Goal: Complete application form: Complete application form

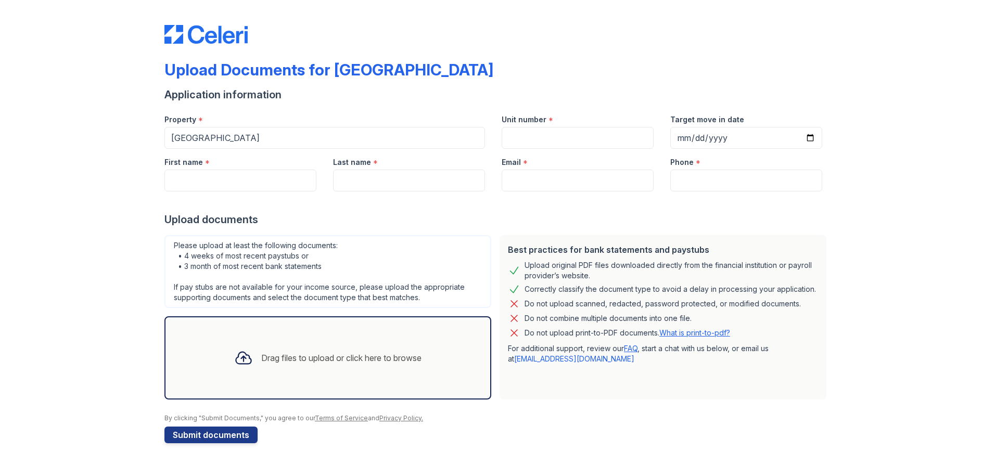
click at [282, 350] on div "Drag files to upload or click here to browse" at bounding box center [328, 357] width 204 height 35
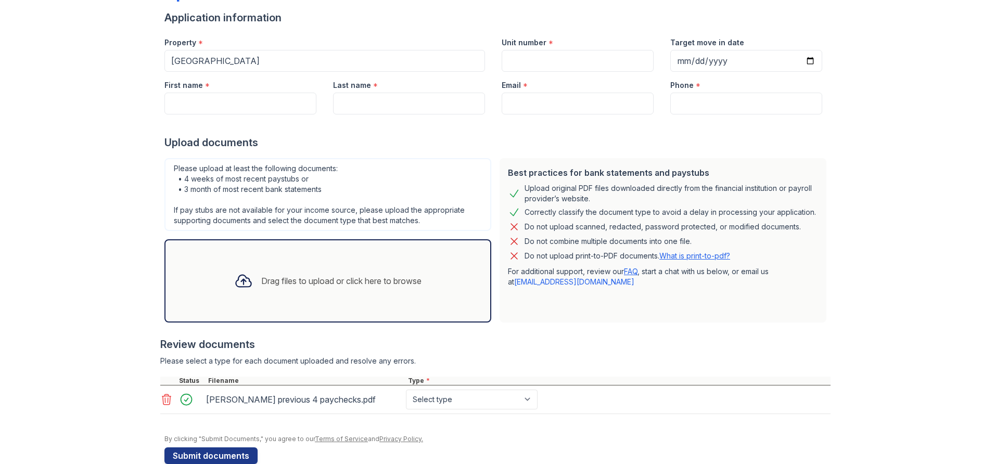
scroll to position [95, 0]
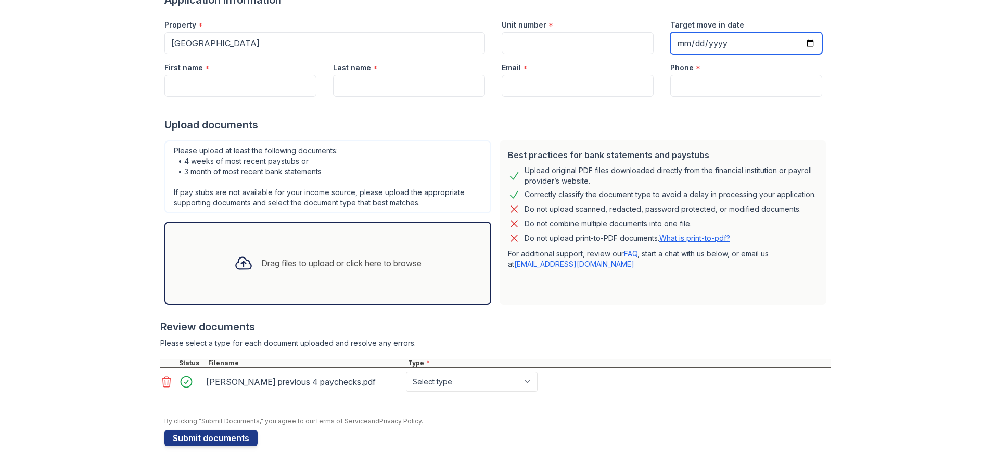
click at [811, 41] on input "Target move in date" at bounding box center [747, 43] width 152 height 22
type input "[DATE]"
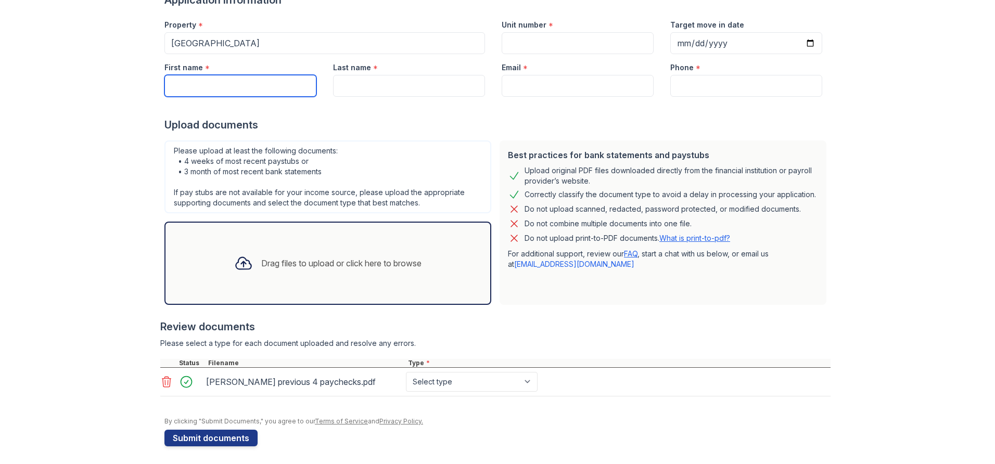
click at [259, 85] on input "First name" at bounding box center [241, 86] width 152 height 22
type input "[PERSON_NAME]"
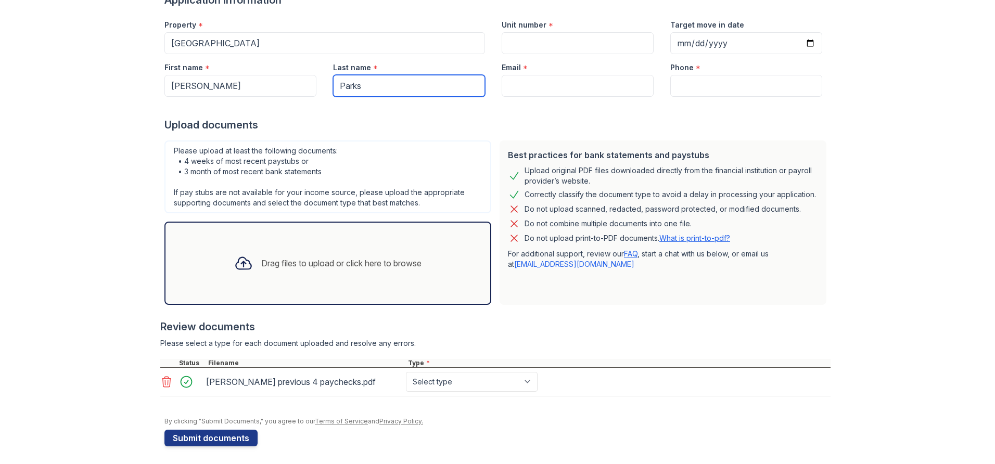
type input "Parks"
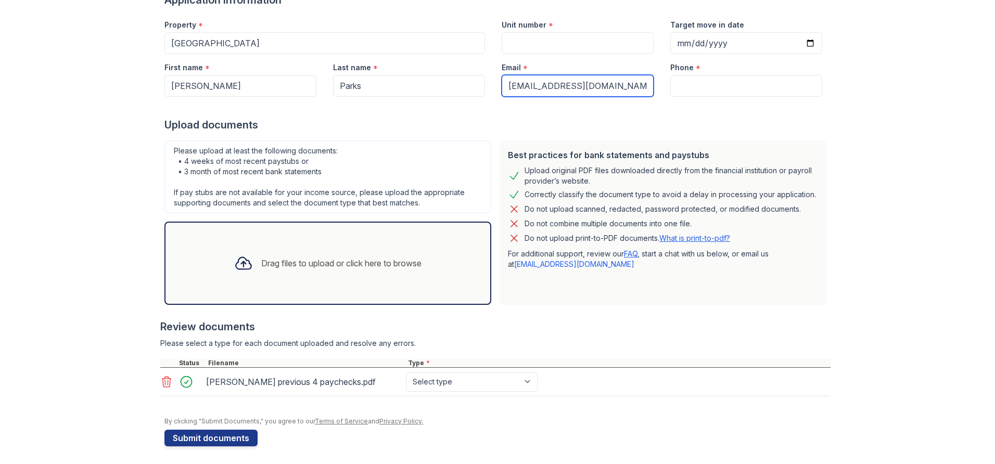
type input "[EMAIL_ADDRESS][DOMAIN_NAME]"
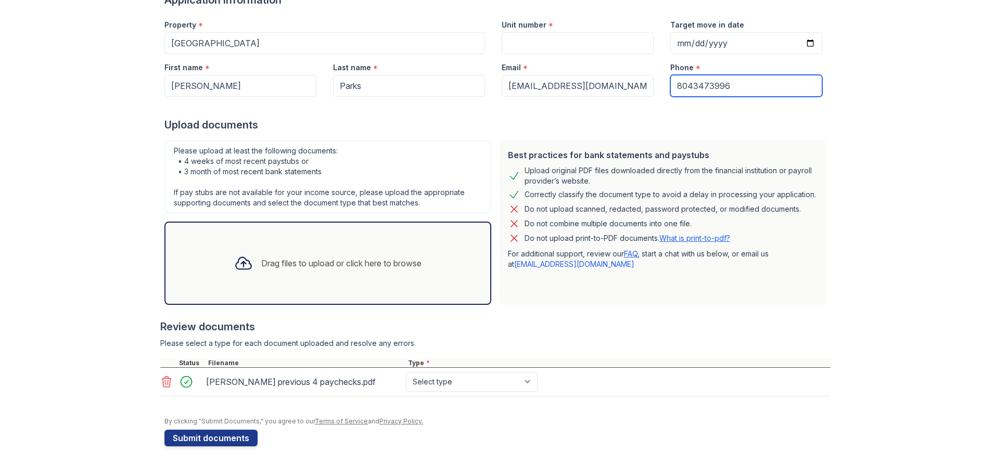
type input "8043473996"
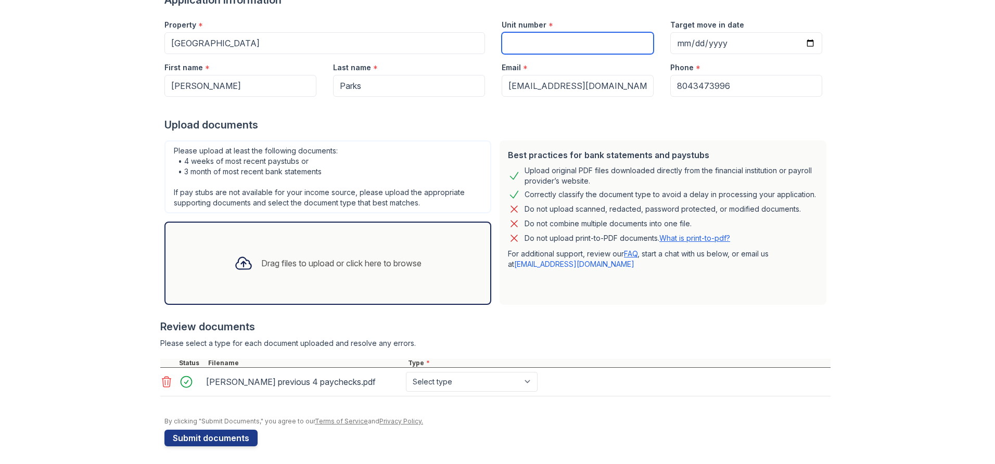
click at [586, 39] on input "Unit number" at bounding box center [578, 43] width 152 height 22
click at [510, 42] on input "c300-101" at bounding box center [578, 43] width 152 height 22
type input "C300-101"
click at [167, 382] on icon at bounding box center [166, 382] width 12 height 12
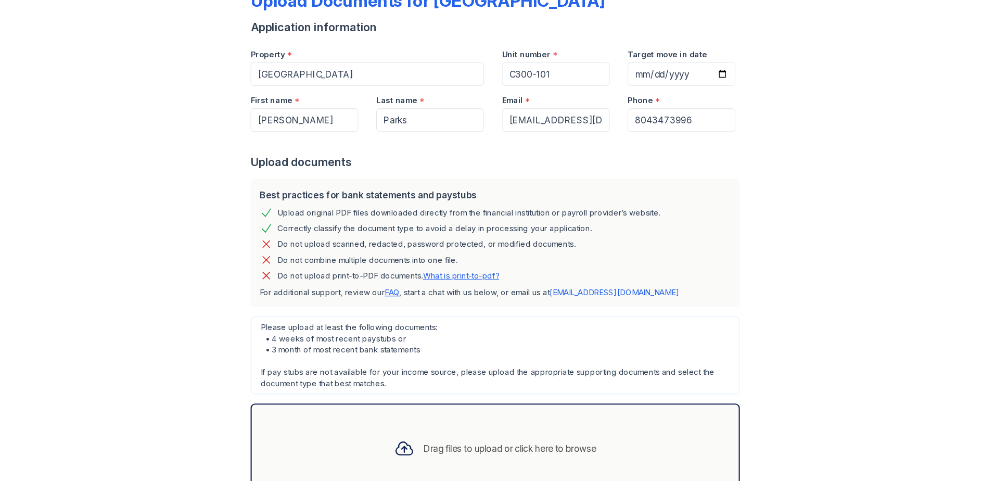
scroll to position [53, 0]
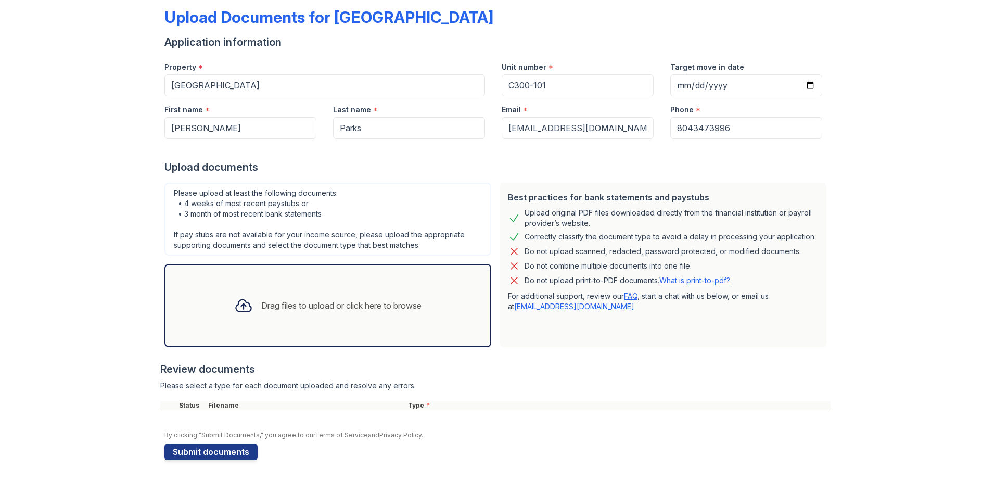
click at [277, 315] on div "Drag files to upload or click here to browse" at bounding box center [328, 305] width 204 height 35
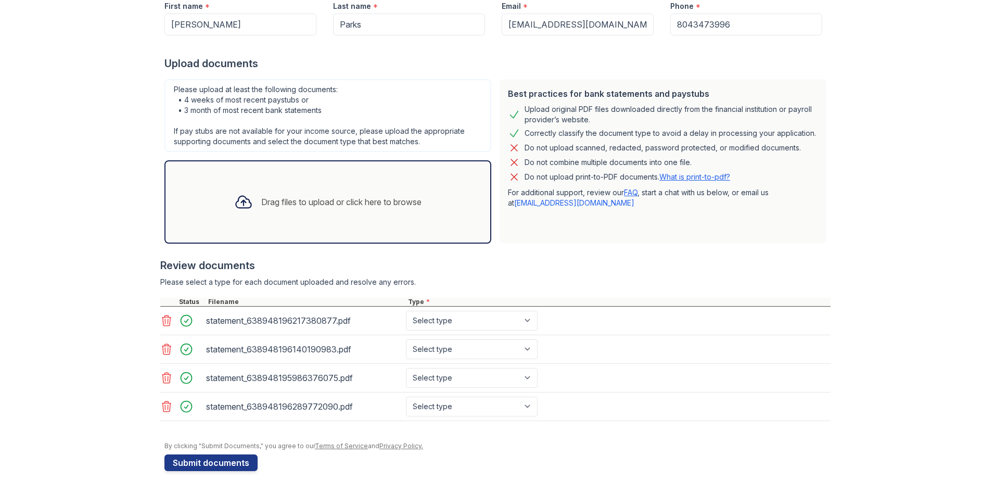
scroll to position [157, 0]
click at [487, 320] on select "Select type Paystub Bank Statement Offer Letter Tax Documents Benefit Award Let…" at bounding box center [472, 320] width 132 height 20
select select "paystub"
click at [406, 310] on select "Select type Paystub Bank Statement Offer Letter Tax Documents Benefit Award Let…" at bounding box center [472, 320] width 132 height 20
click at [448, 355] on select "Select type Paystub Bank Statement Offer Letter Tax Documents Benefit Award Let…" at bounding box center [472, 349] width 132 height 20
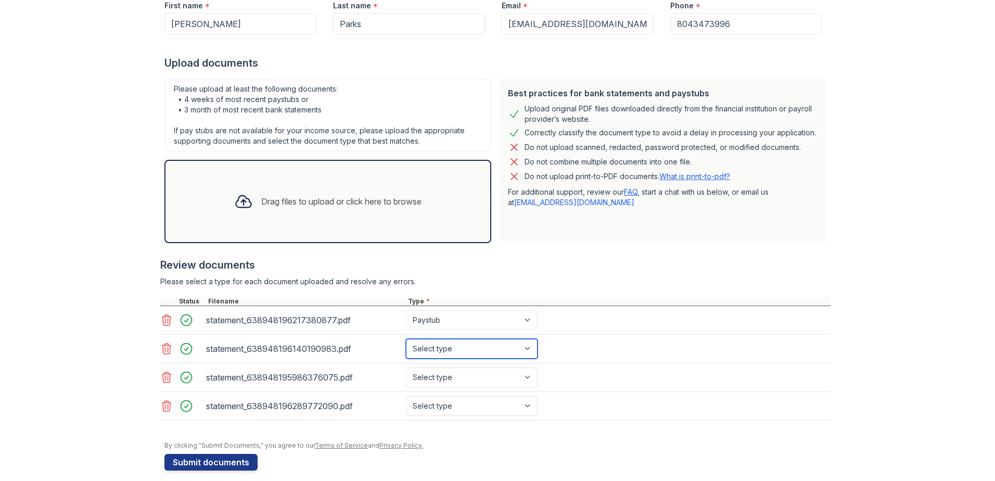
select select "paystub"
click at [406, 339] on select "Select type Paystub Bank Statement Offer Letter Tax Documents Benefit Award Let…" at bounding box center [472, 349] width 132 height 20
click at [436, 379] on select "Select type Paystub Bank Statement Offer Letter Tax Documents Benefit Award Let…" at bounding box center [472, 378] width 132 height 20
click at [406, 368] on select "Select type Paystub Bank Statement Offer Letter Tax Documents Benefit Award Let…" at bounding box center [472, 378] width 132 height 20
click at [428, 377] on select "Select type Paystub Bank Statement Offer Letter Tax Documents Benefit Award Let…" at bounding box center [472, 378] width 132 height 20
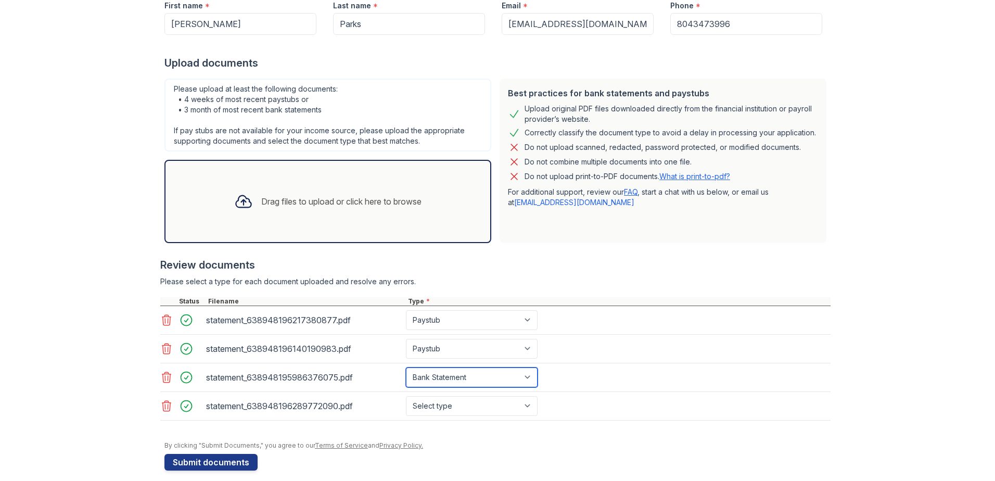
select select "paystub"
click at [406, 368] on select "Select type Paystub Bank Statement Offer Letter Tax Documents Benefit Award Let…" at bounding box center [472, 378] width 132 height 20
click at [432, 412] on select "Select type Paystub Bank Statement Offer Letter Tax Documents Benefit Award Let…" at bounding box center [472, 406] width 132 height 20
select select "paystub"
click at [406, 396] on select "Select type Paystub Bank Statement Offer Letter Tax Documents Benefit Award Let…" at bounding box center [472, 406] width 132 height 20
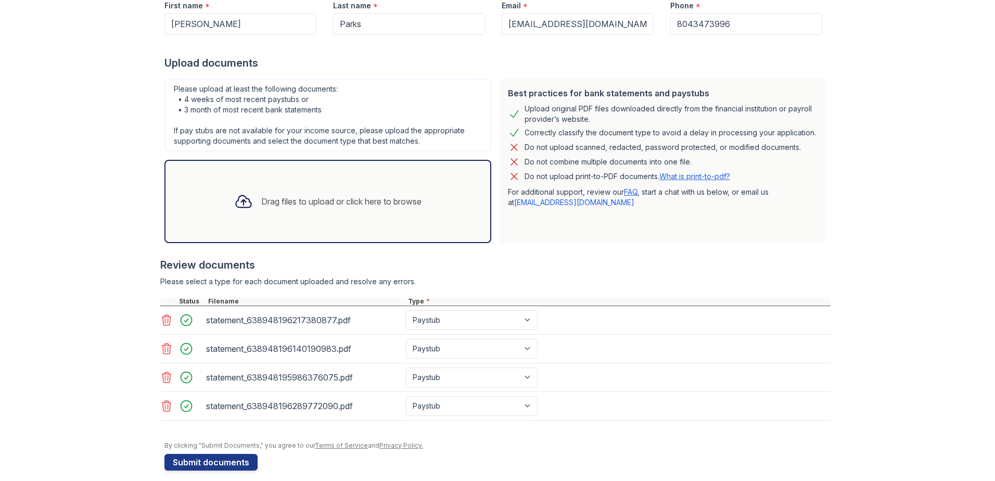
click at [616, 381] on div "statement_638948195986376075.pdf Select type Paystub Bank Statement Offer Lette…" at bounding box center [495, 377] width 671 height 29
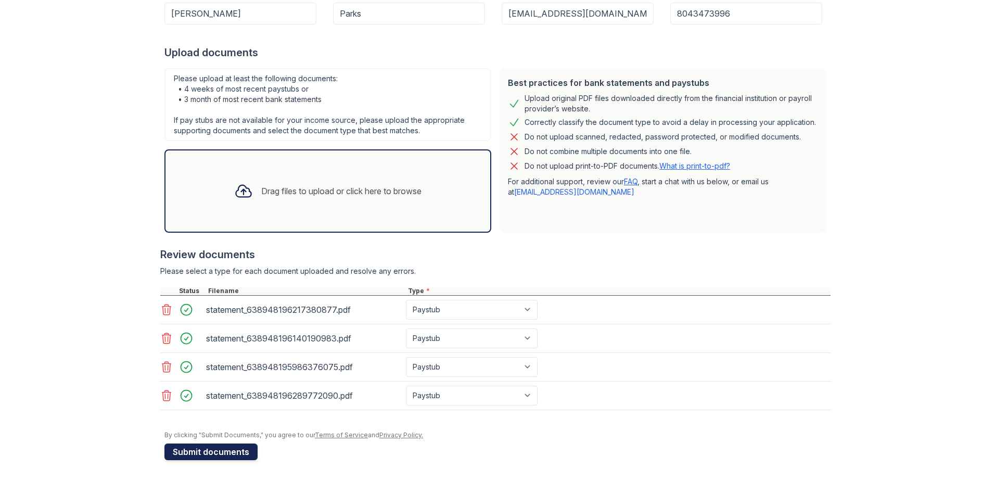
click at [211, 451] on button "Submit documents" at bounding box center [211, 452] width 93 height 17
